Goal: Task Accomplishment & Management: Use online tool/utility

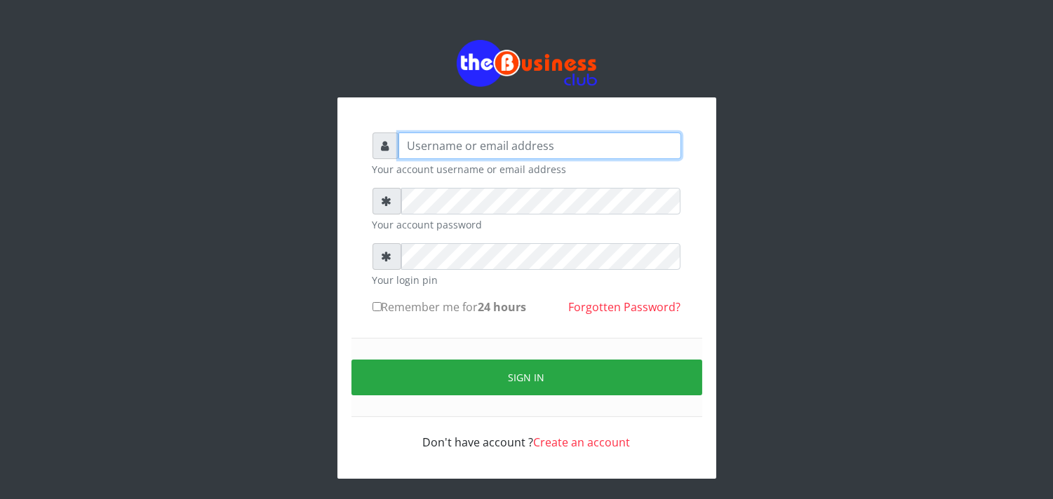
click at [430, 144] on input "text" at bounding box center [539, 146] width 283 height 27
type input "jossy"
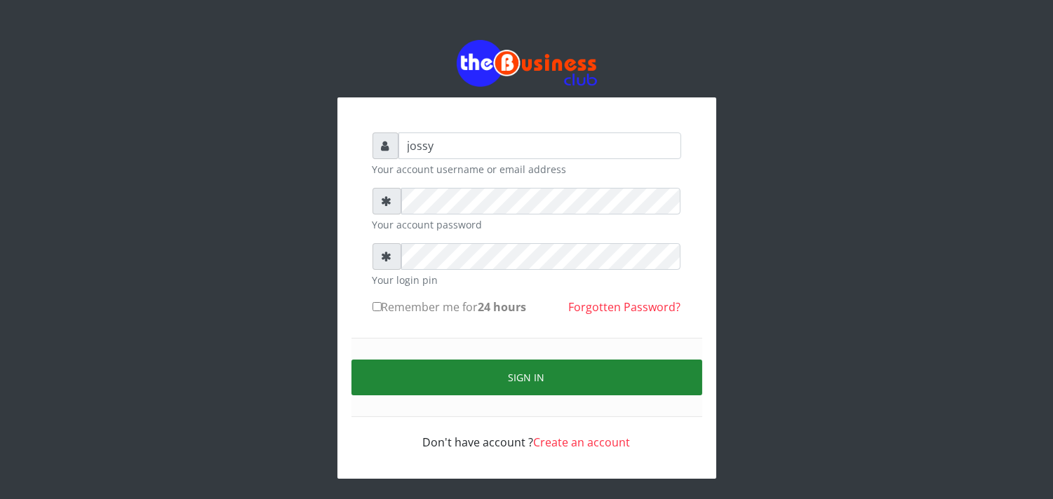
click at [510, 367] on button "Sign in" at bounding box center [526, 378] width 351 height 36
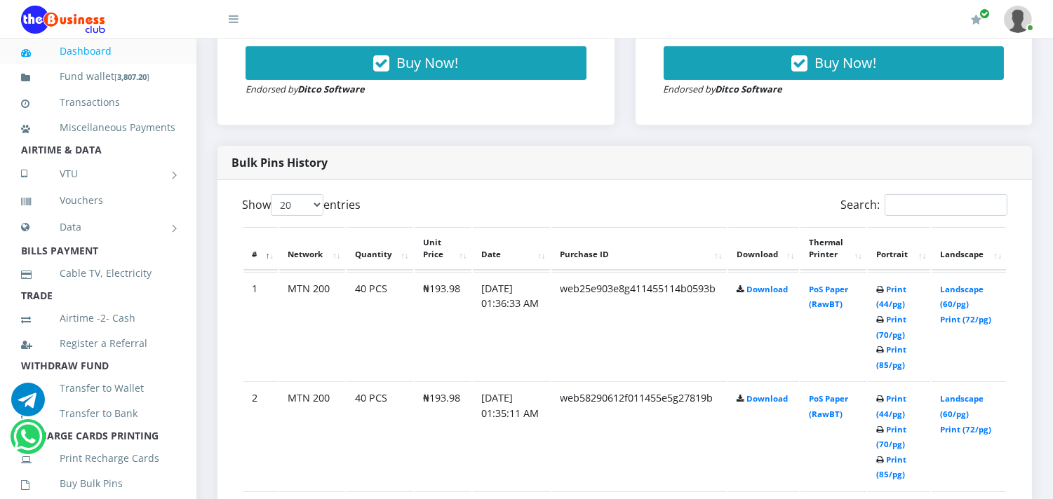
scroll to position [623, 0]
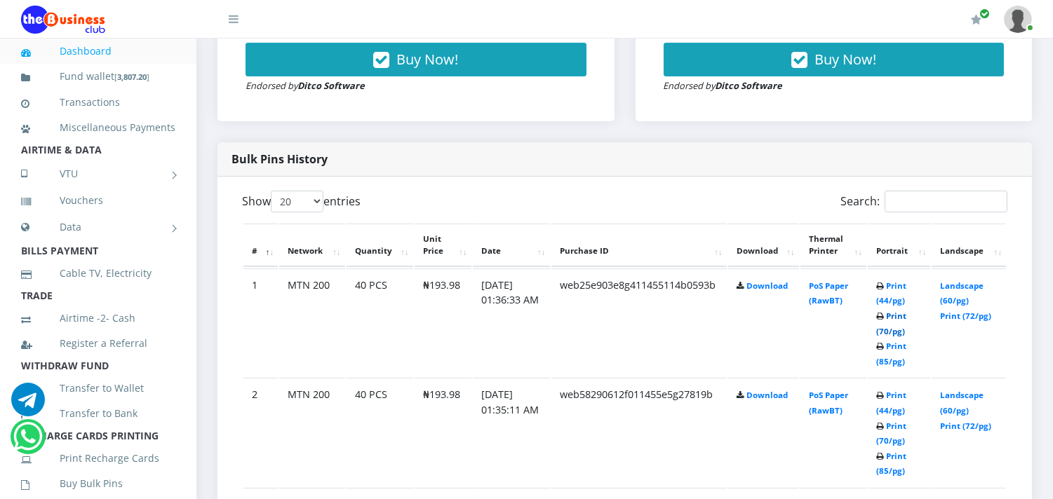
click at [899, 330] on link "Print (70/pg)" at bounding box center [891, 324] width 30 height 26
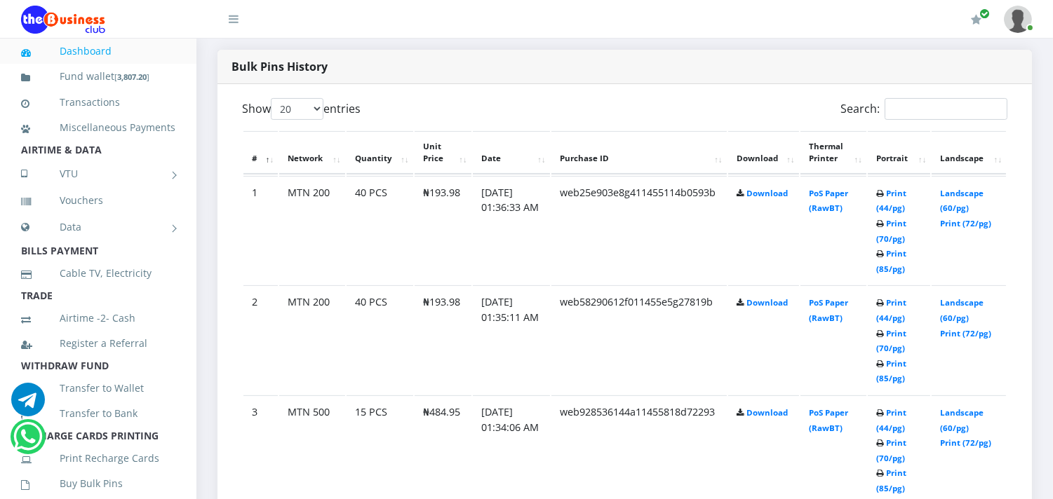
scroll to position [717, 0]
click at [888, 233] on link "Print (70/pg)" at bounding box center [891, 230] width 30 height 26
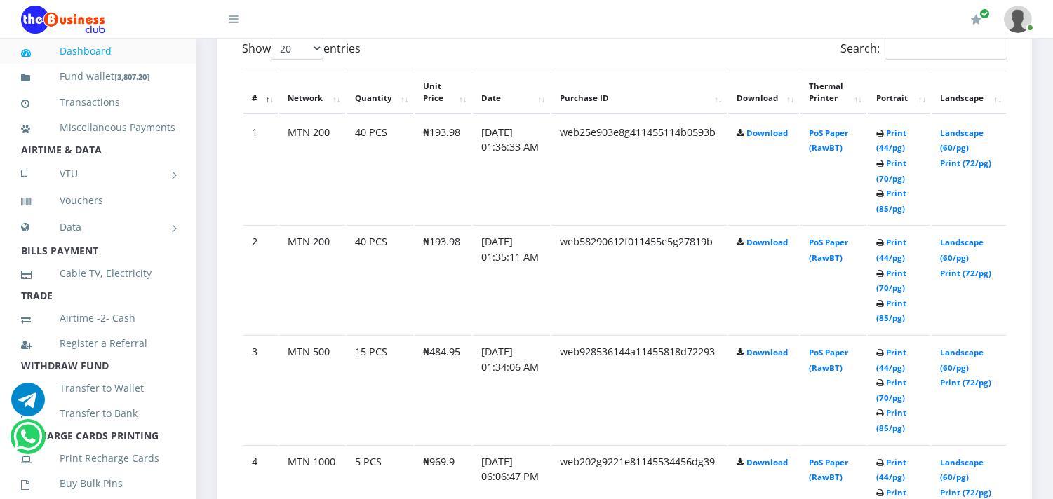
scroll to position [779, 0]
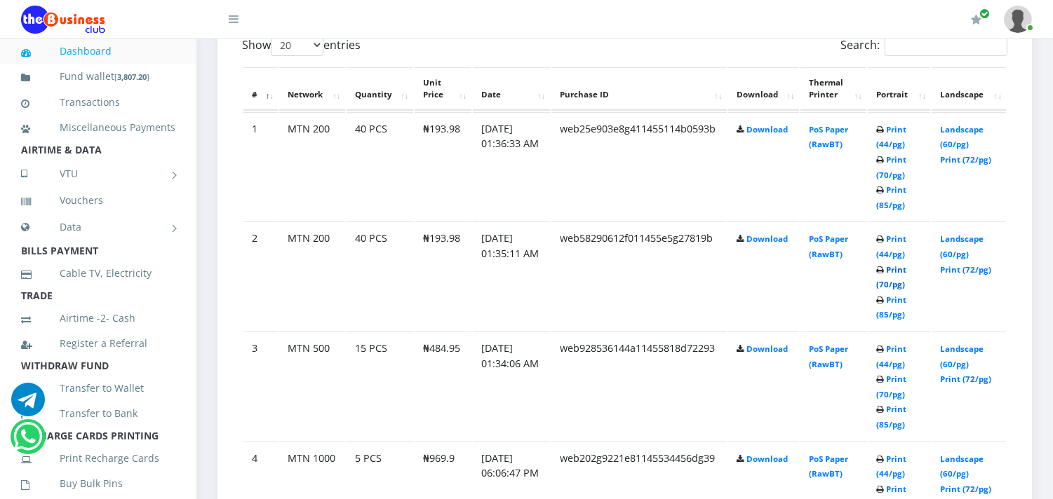
click at [895, 282] on link "Print (70/pg)" at bounding box center [891, 277] width 30 height 26
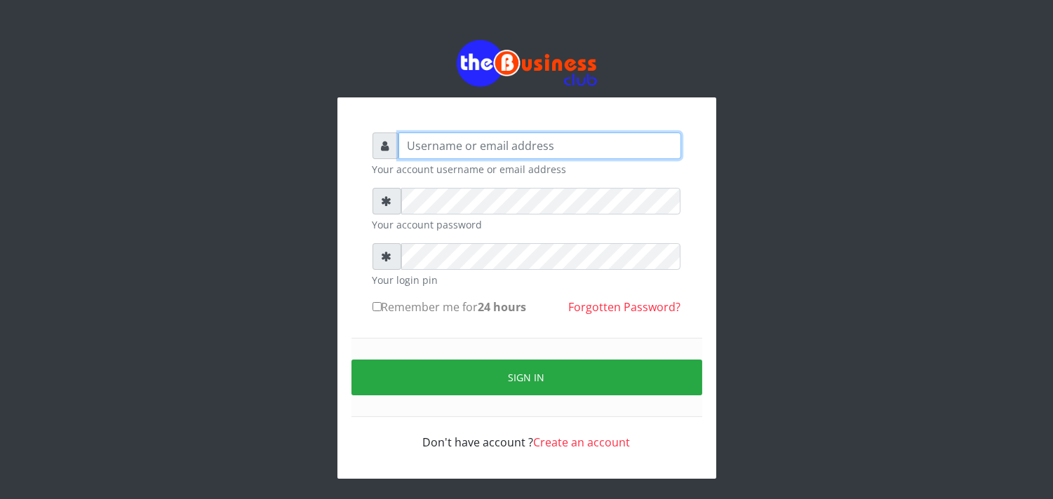
click at [445, 146] on input "text" at bounding box center [539, 146] width 283 height 27
type input "J"
type input "jossy"
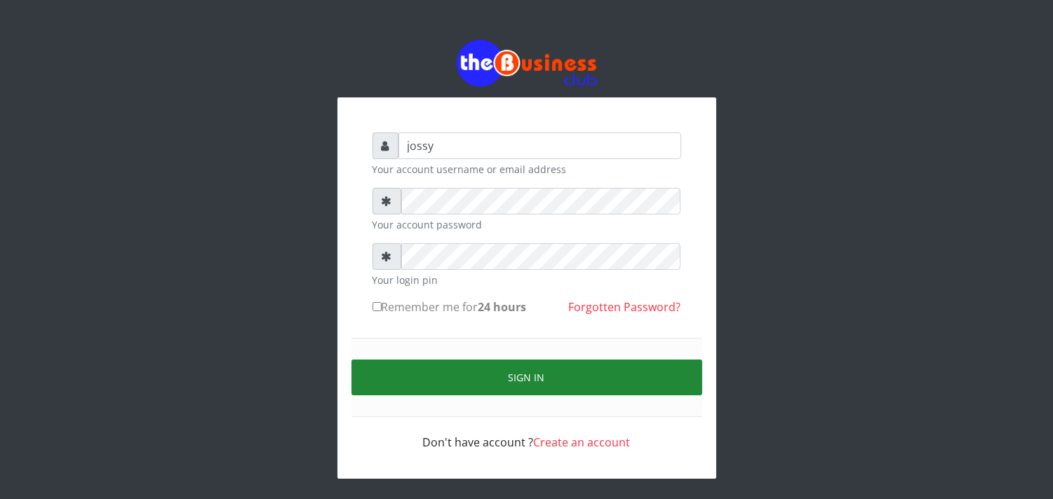
click at [500, 377] on button "Sign in" at bounding box center [526, 378] width 351 height 36
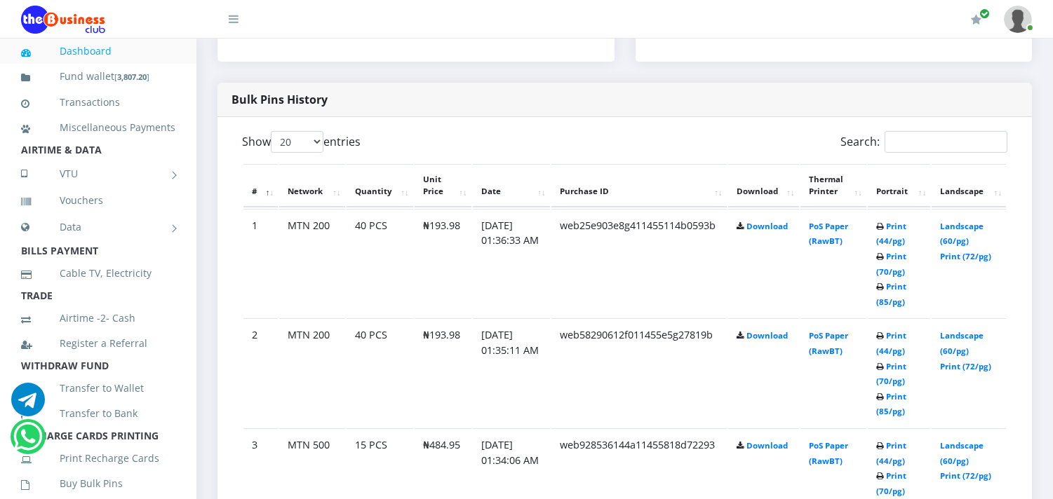
scroll to position [685, 0]
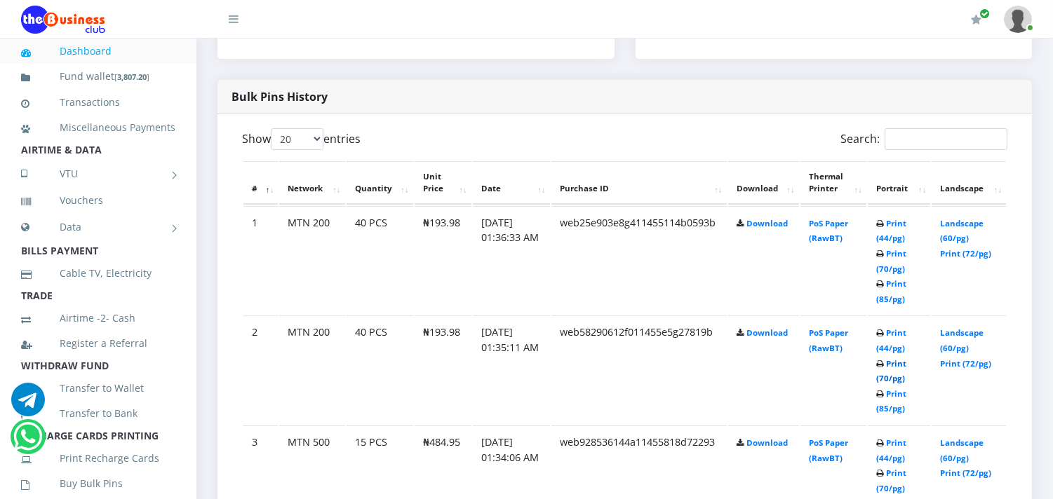
click at [901, 379] on link "Print (70/pg)" at bounding box center [891, 371] width 30 height 26
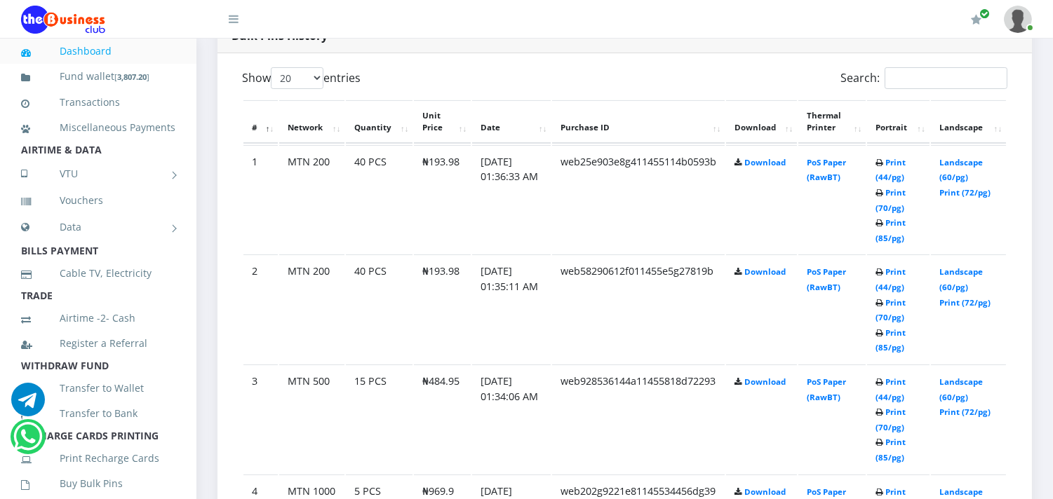
scroll to position [777, 0]
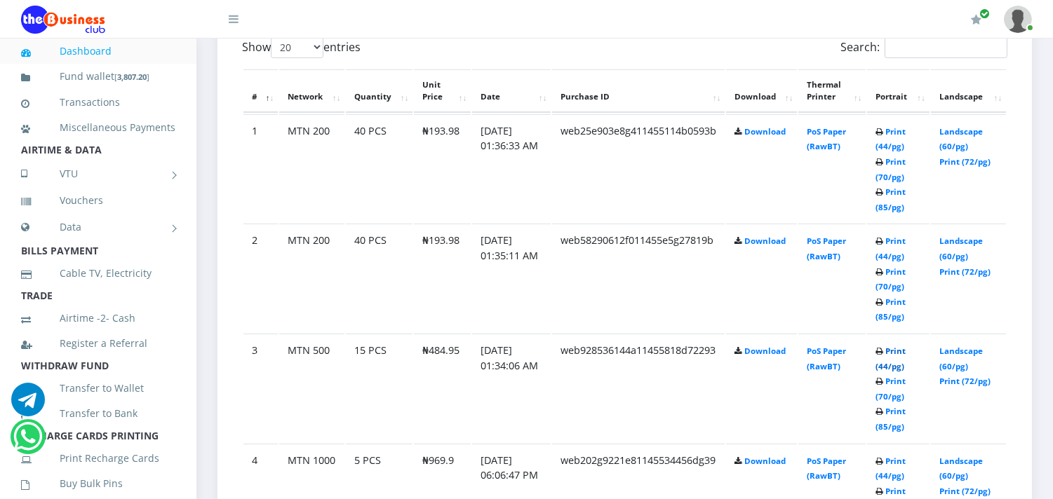
click at [886, 365] on link "Print (44/pg)" at bounding box center [890, 359] width 30 height 26
